Goal: Navigation & Orientation: Find specific page/section

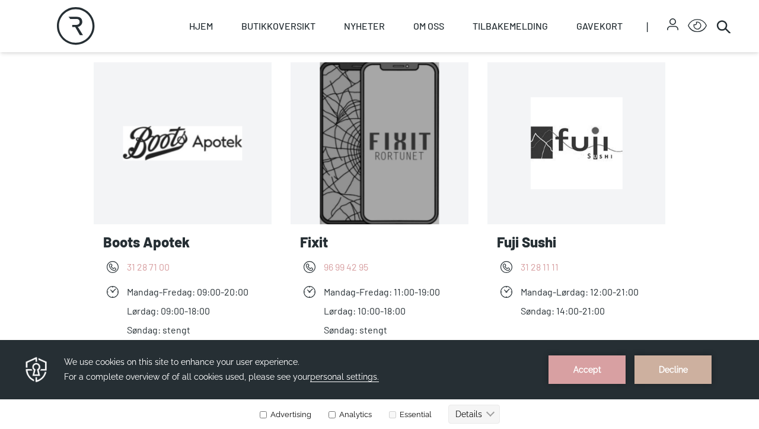
scroll to position [475, 0]
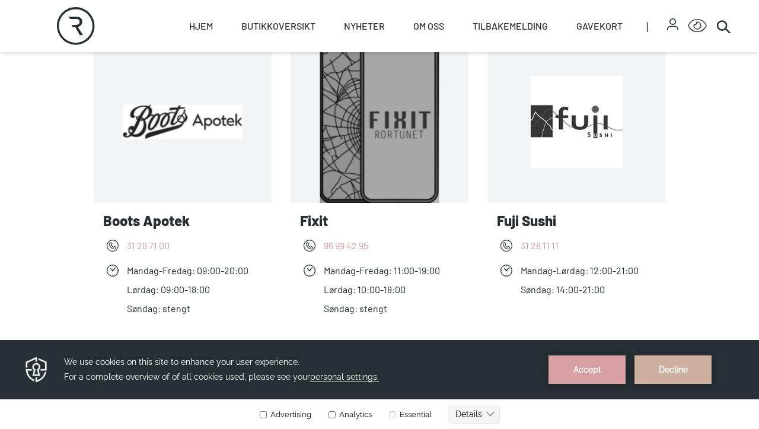
click at [597, 371] on button "Accept" at bounding box center [586, 369] width 77 height 28
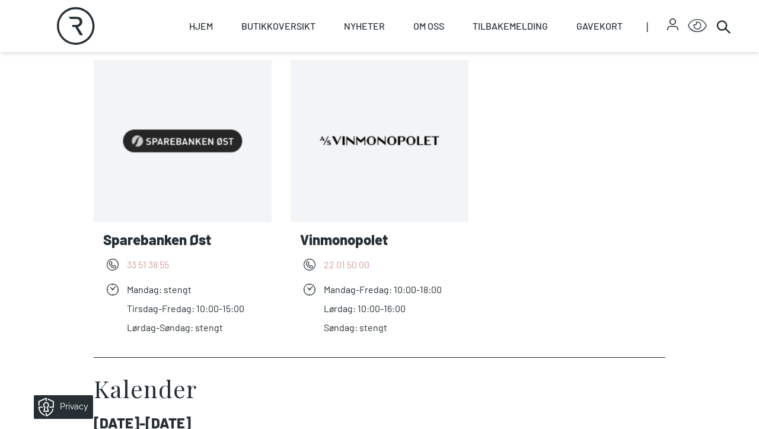
scroll to position [2045, 0]
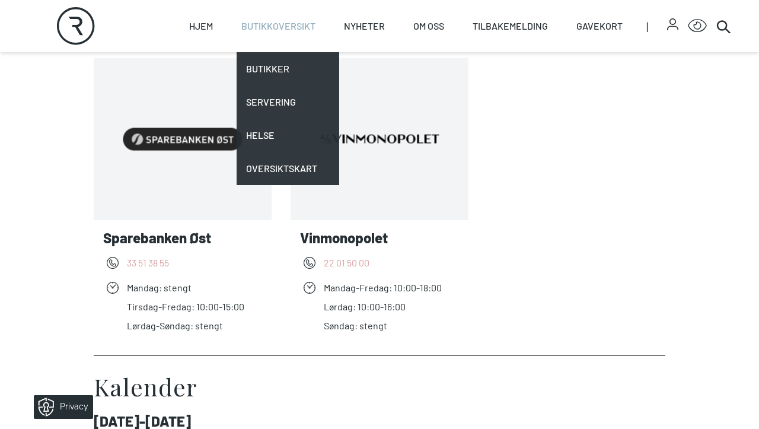
click at [289, 23] on link "Butikkoversikt" at bounding box center [278, 26] width 74 height 52
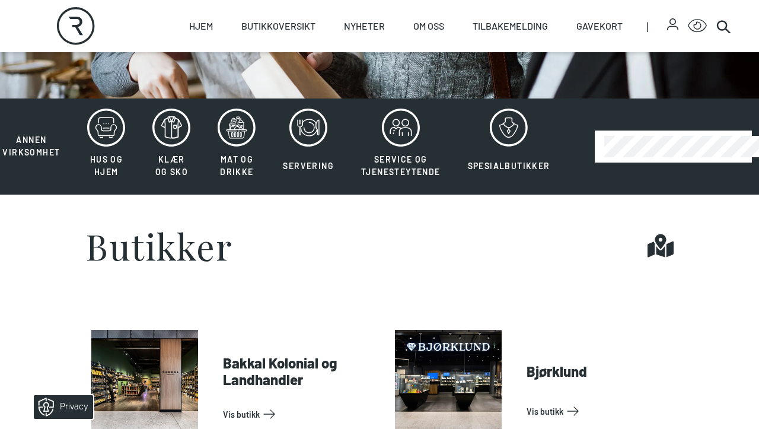
scroll to position [257, 0]
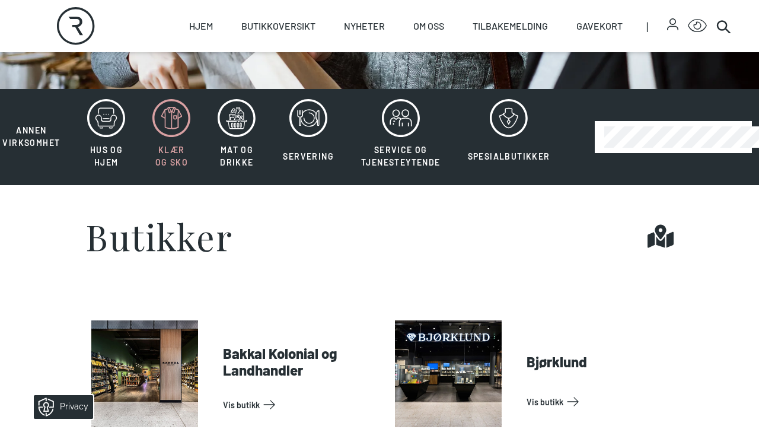
click at [181, 119] on icon at bounding box center [171, 118] width 38 height 38
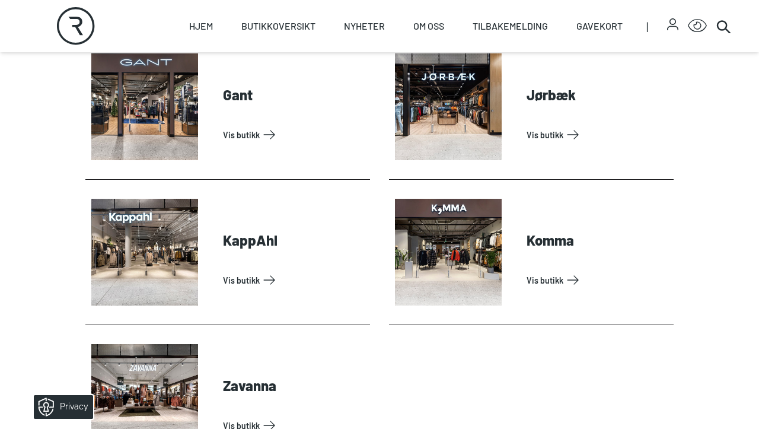
scroll to position [679, 0]
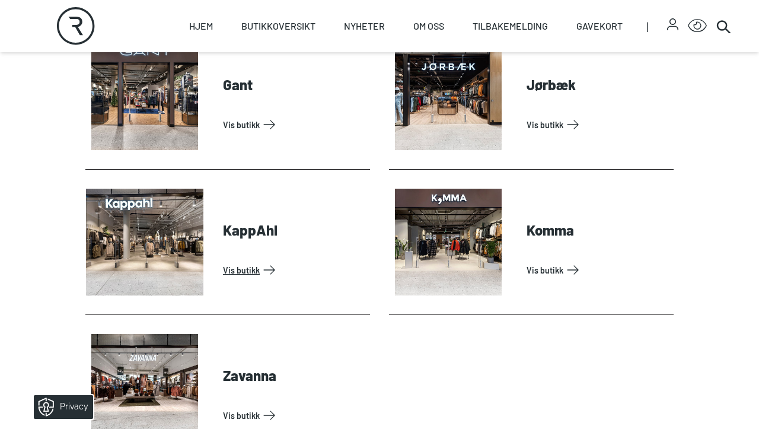
click at [242, 269] on link "Vis butikk" at bounding box center [294, 269] width 142 height 19
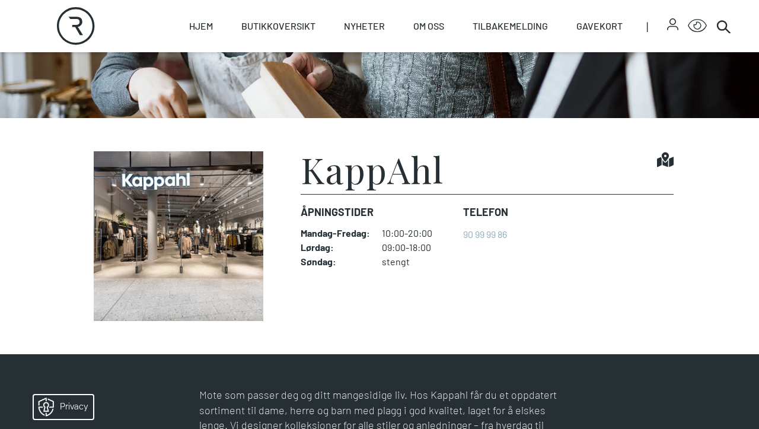
scroll to position [322, 0]
